Goal: Find specific page/section: Find specific page/section

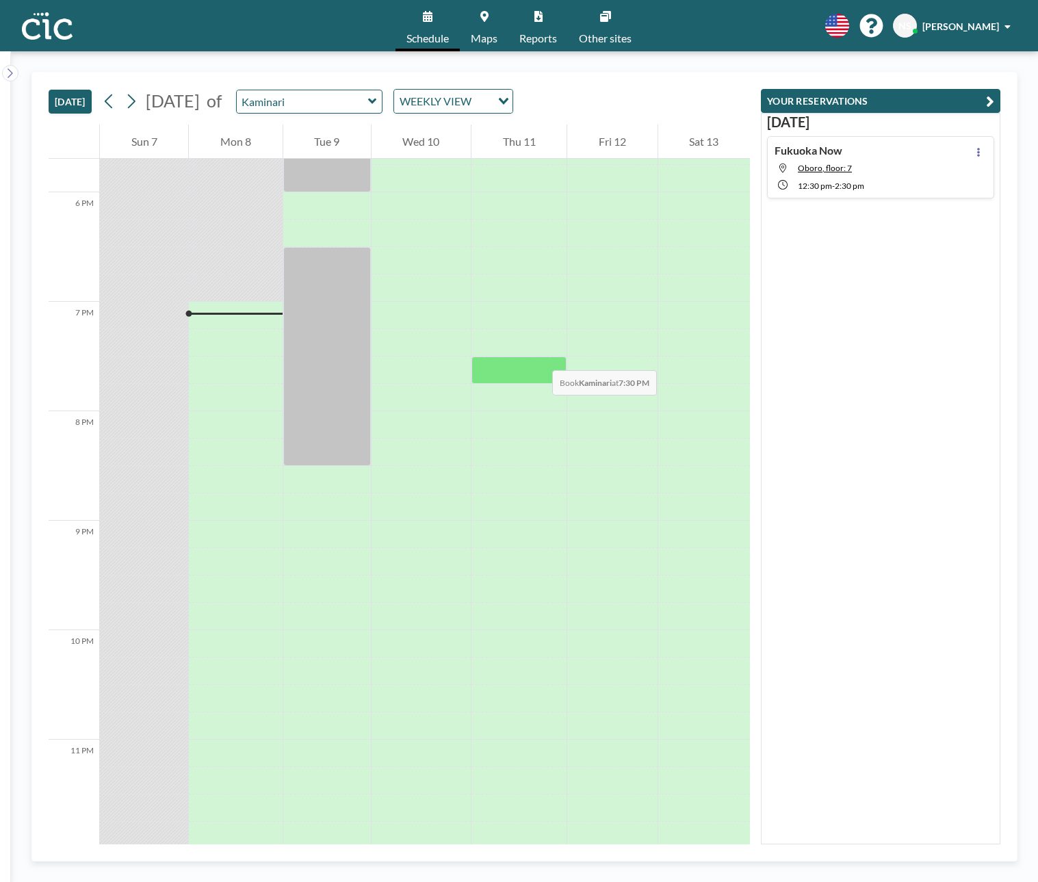
scroll to position [1942, 0]
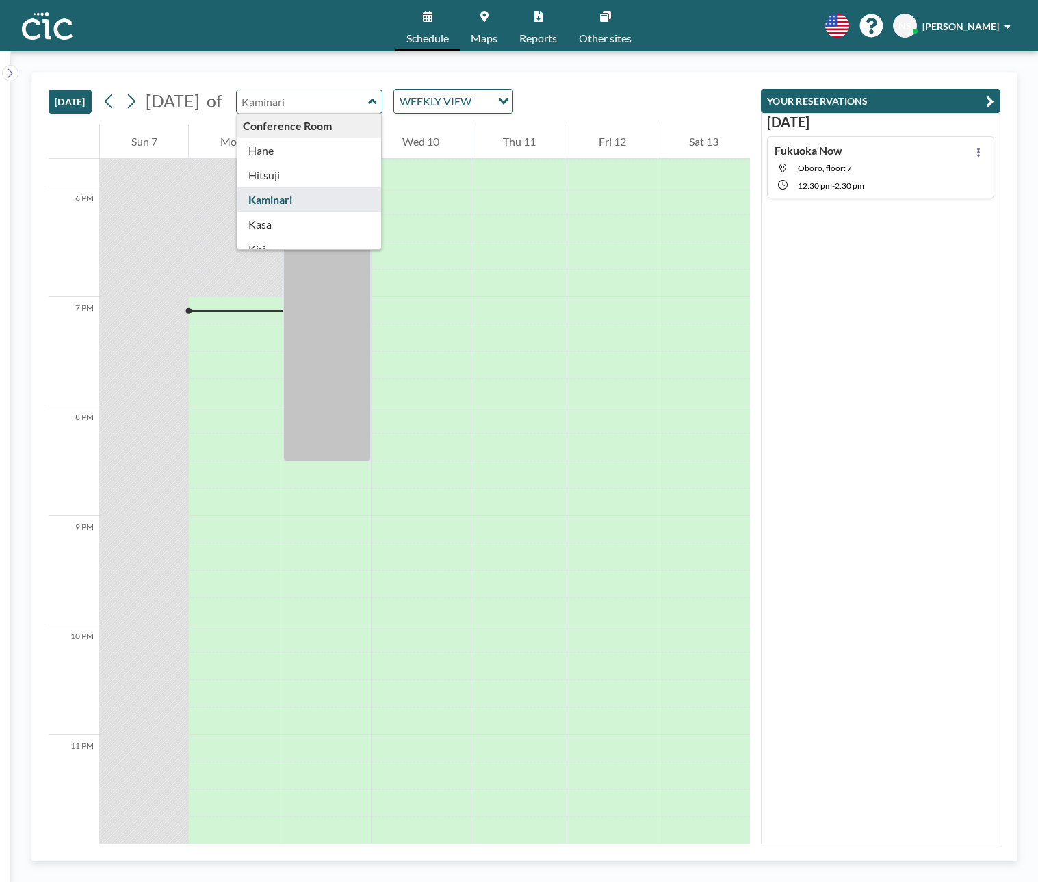
click at [357, 103] on input "text" at bounding box center [302, 101] width 131 height 23
type input "Oboro"
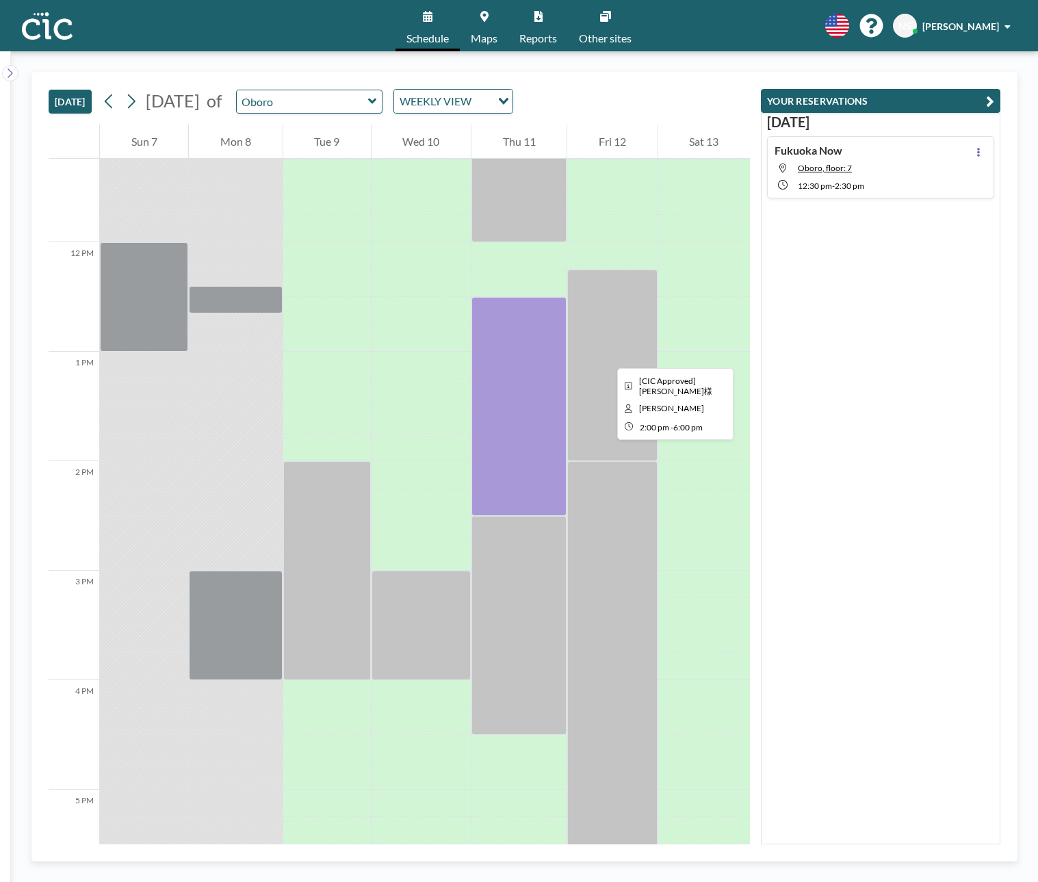
scroll to position [1230, 0]
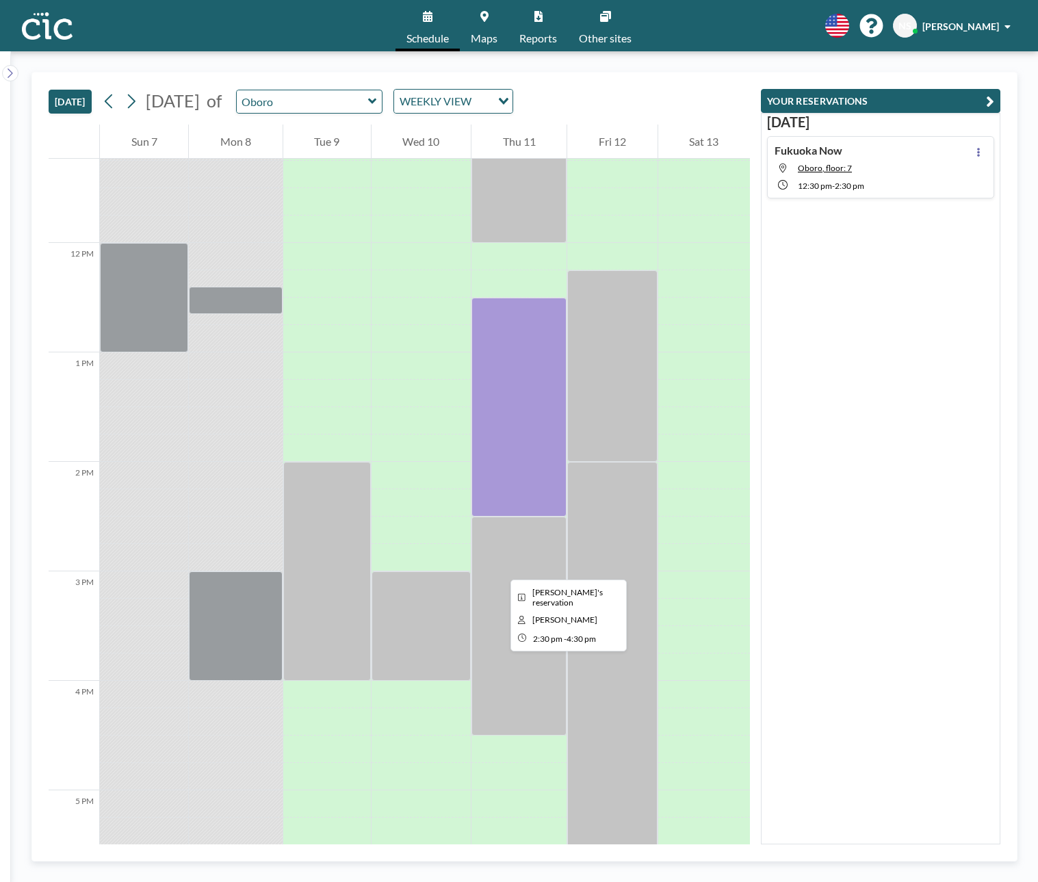
click at [500, 567] on div at bounding box center [519, 626] width 95 height 219
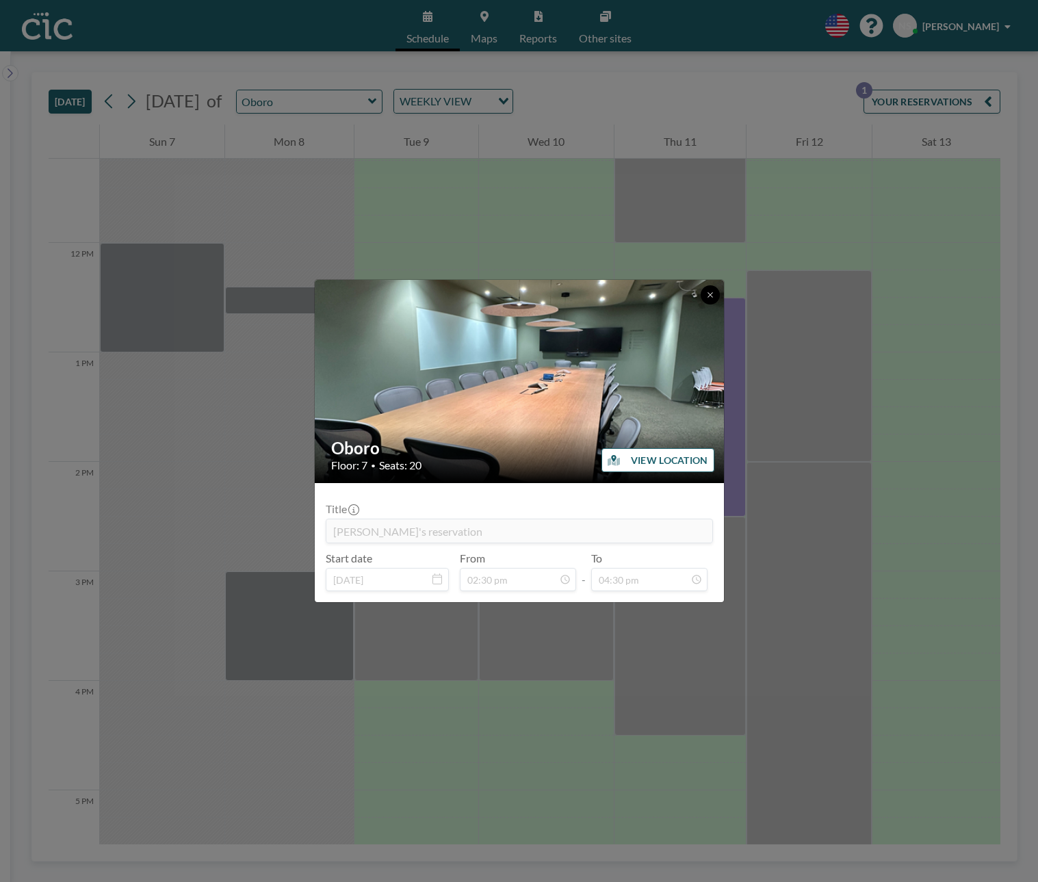
click at [710, 300] on button at bounding box center [710, 294] width 19 height 19
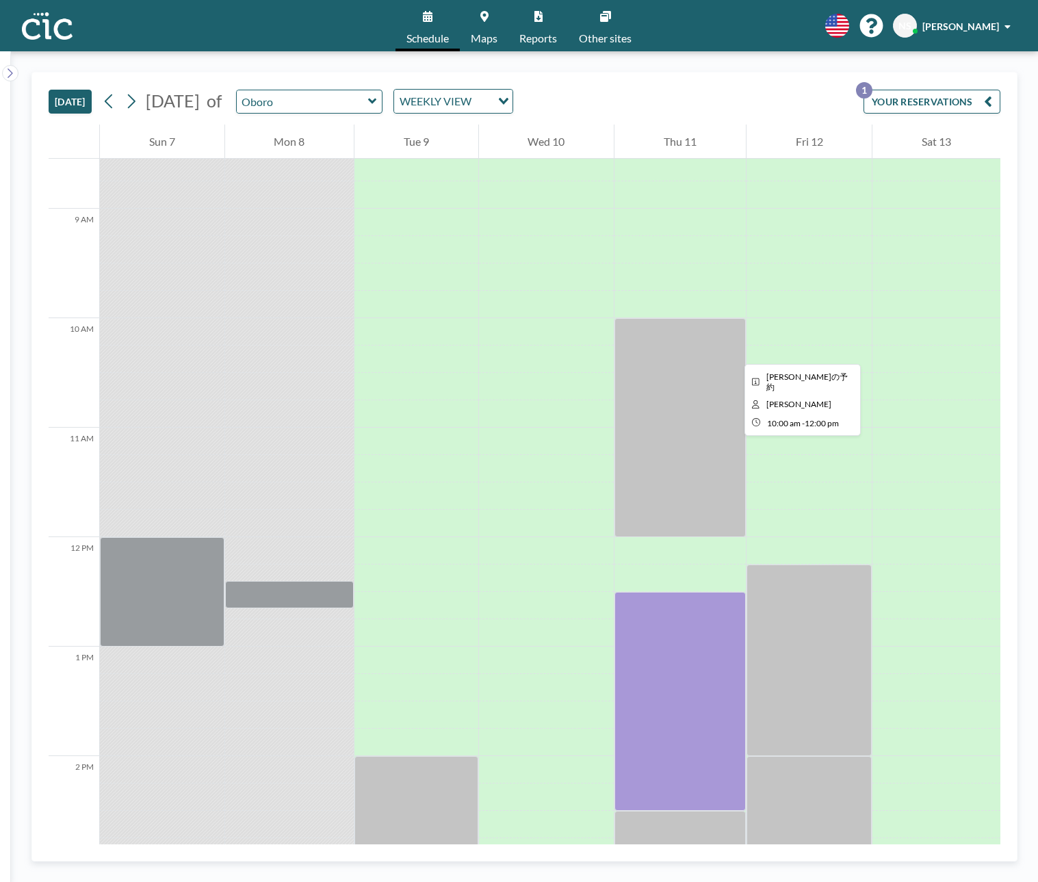
scroll to position [944, 0]
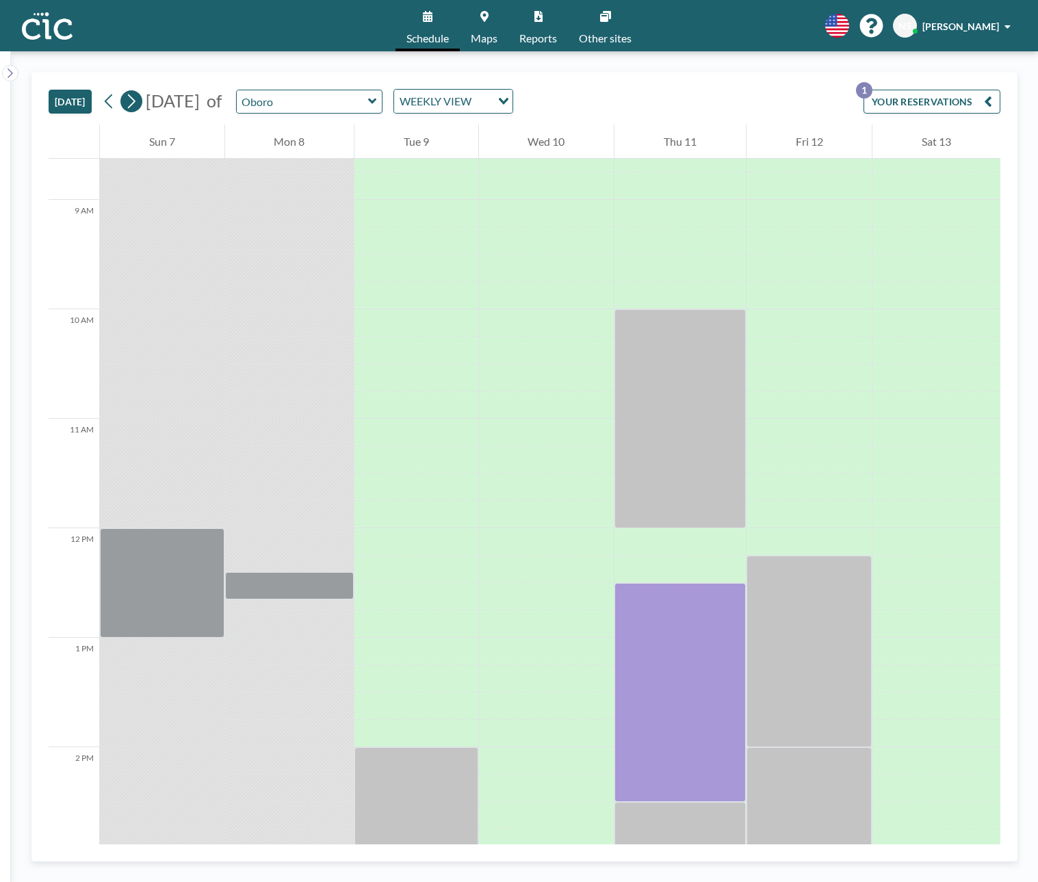
click at [136, 102] on icon at bounding box center [132, 101] width 8 height 14
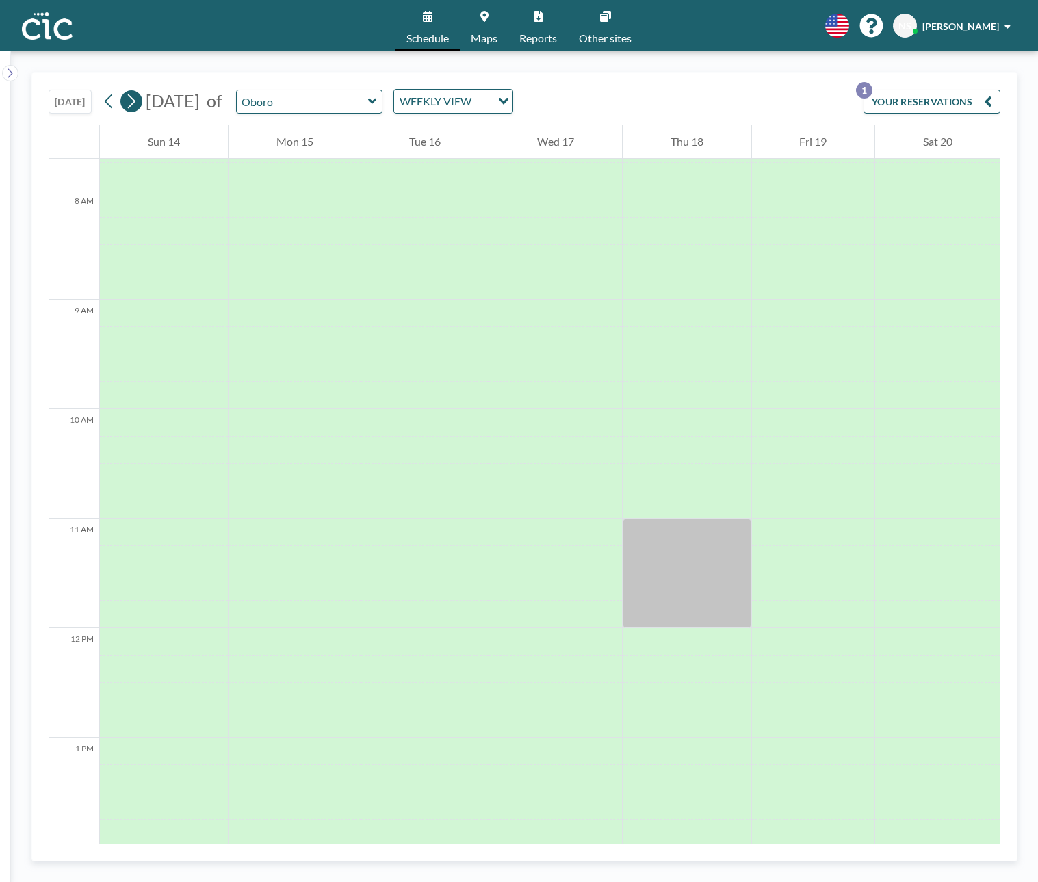
scroll to position [849, 0]
click at [136, 105] on icon at bounding box center [131, 101] width 13 height 21
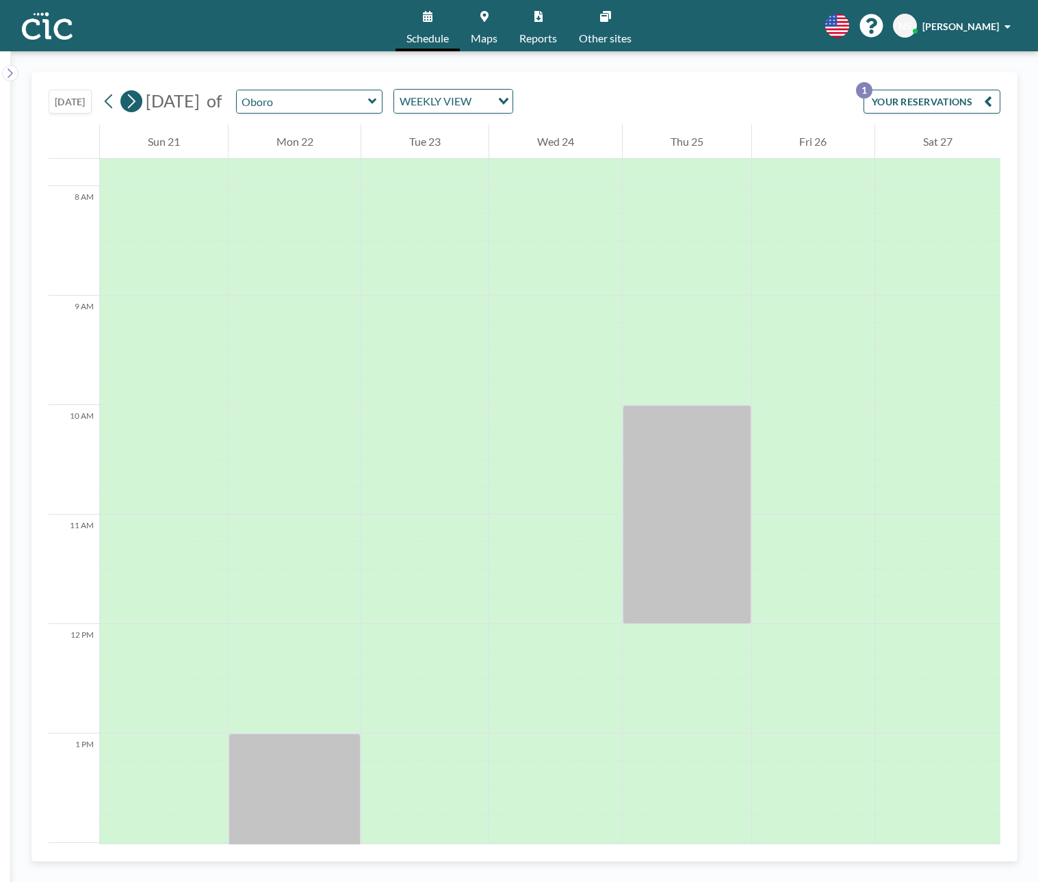
click at [133, 109] on icon at bounding box center [131, 101] width 13 height 21
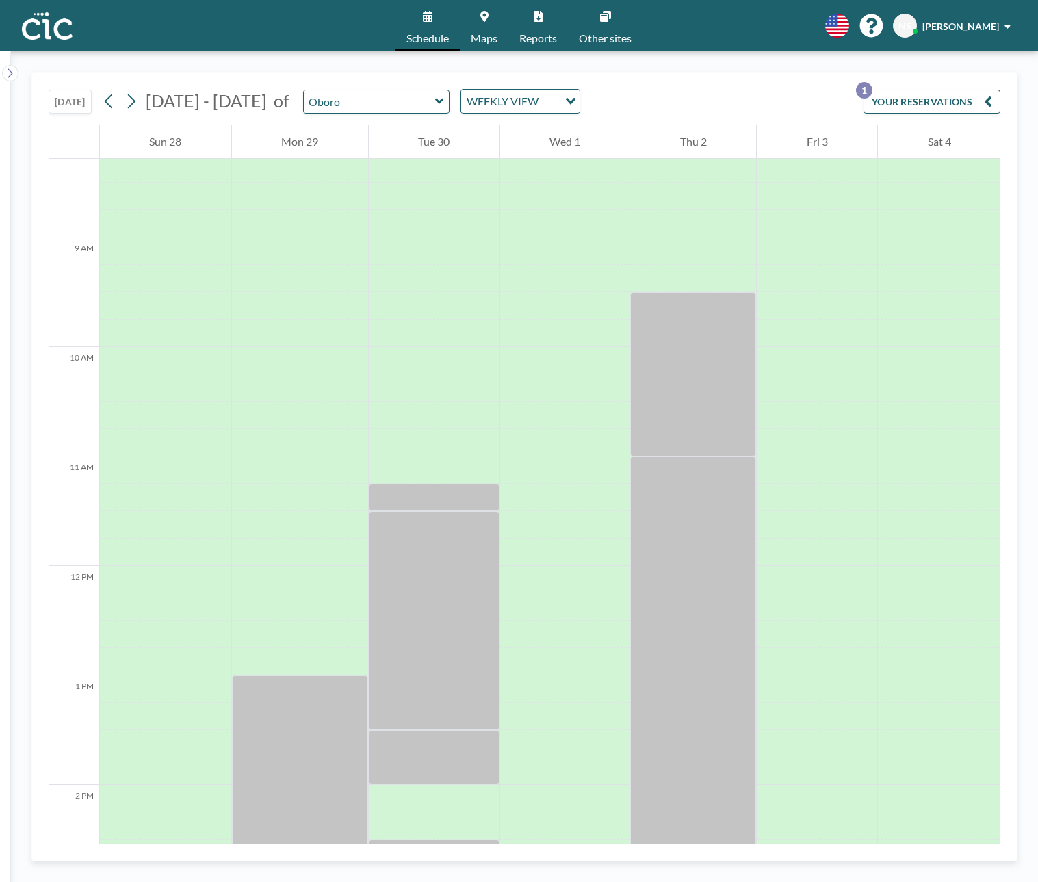
scroll to position [809, 0]
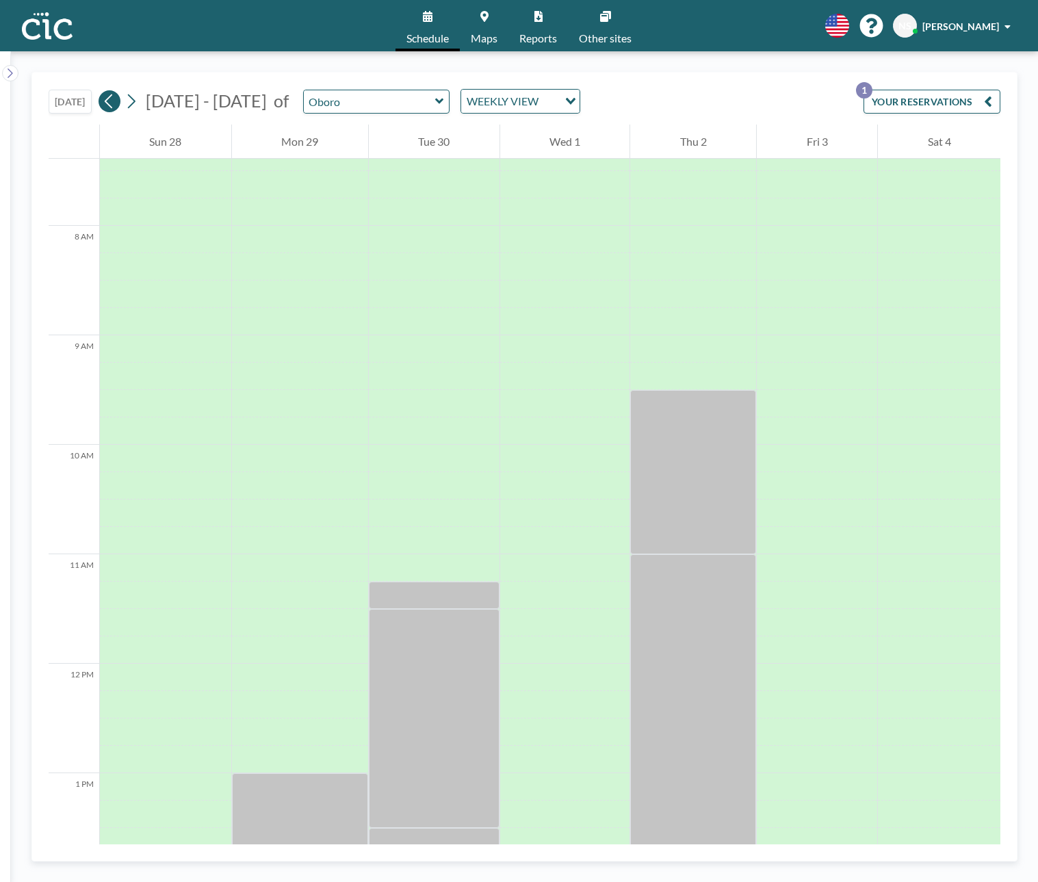
click at [108, 104] on icon at bounding box center [109, 101] width 13 height 21
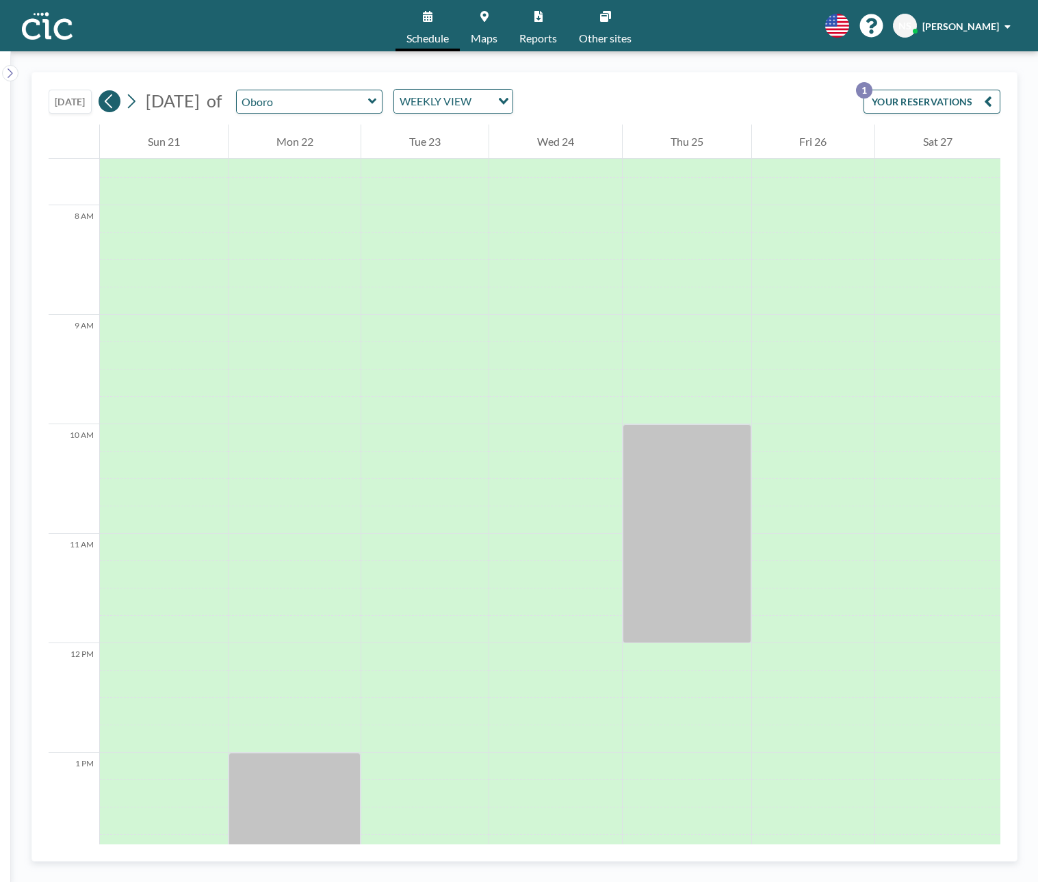
scroll to position [849, 0]
click at [108, 104] on icon at bounding box center [109, 101] width 13 height 21
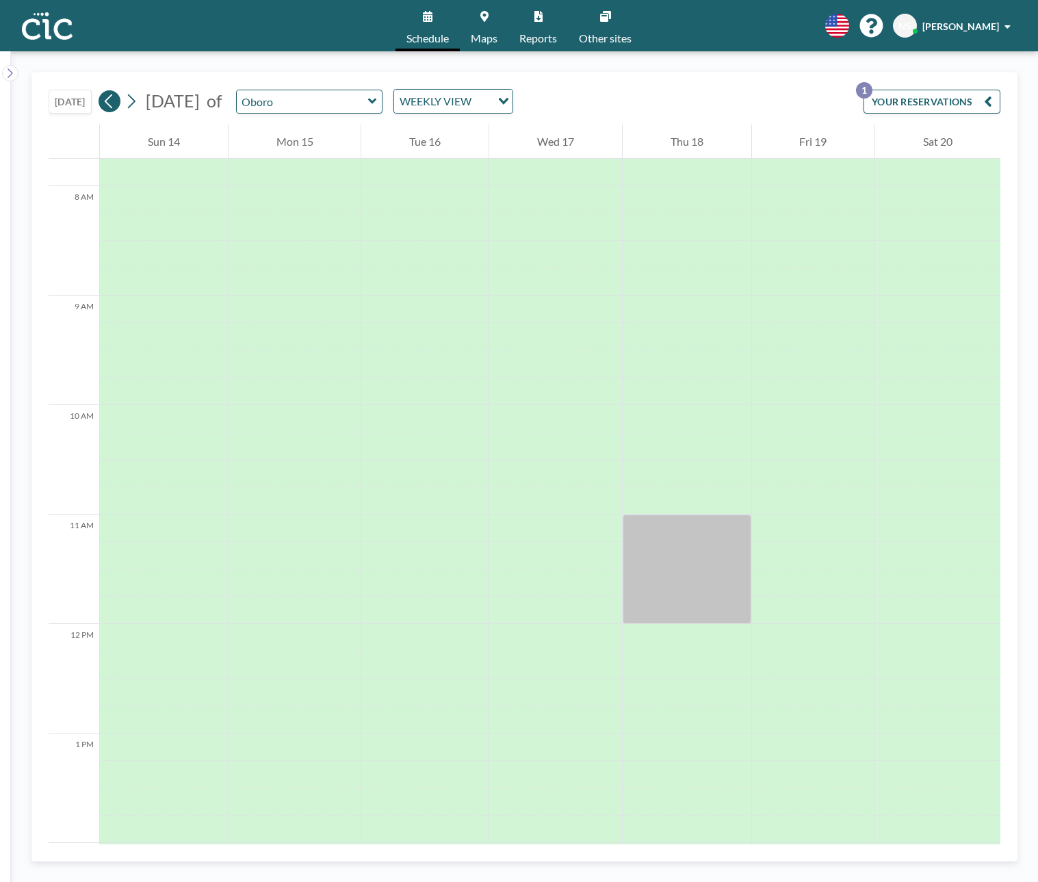
click at [109, 104] on icon at bounding box center [109, 101] width 13 height 21
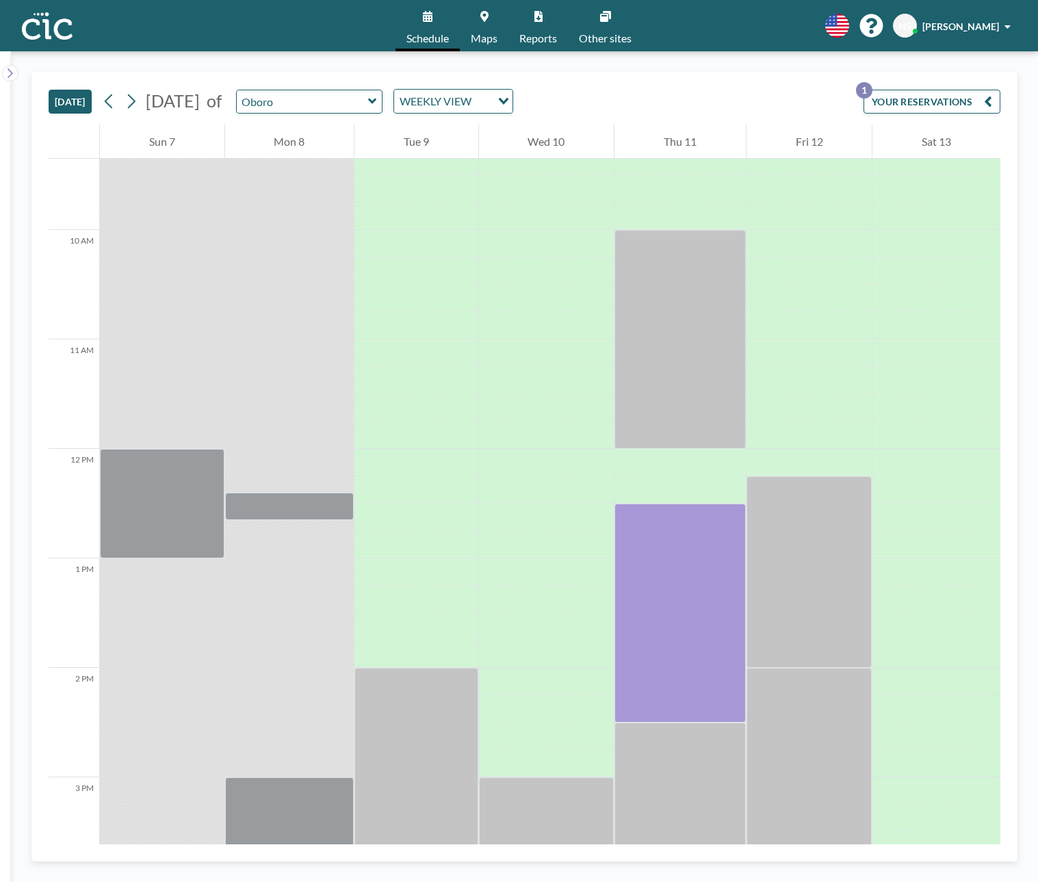
scroll to position [1028, 0]
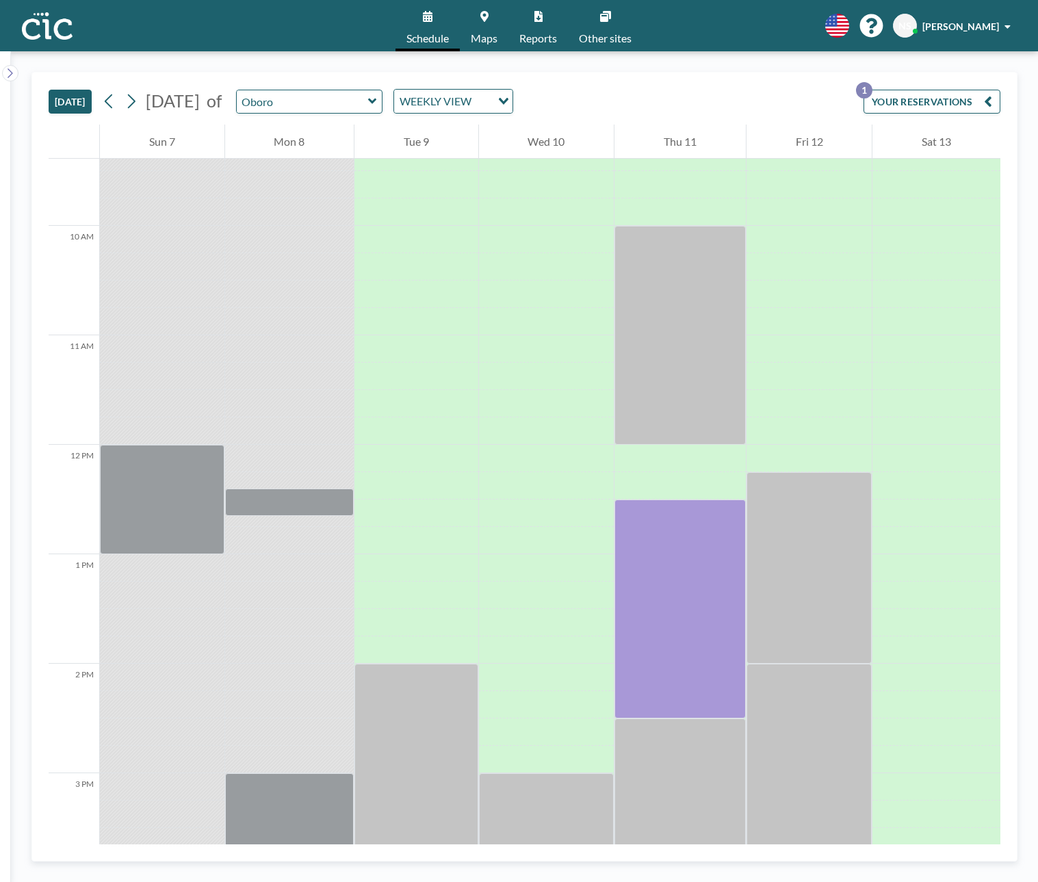
click at [75, 105] on button "[DATE]" at bounding box center [70, 102] width 43 height 24
